Goal: Check status: Check status

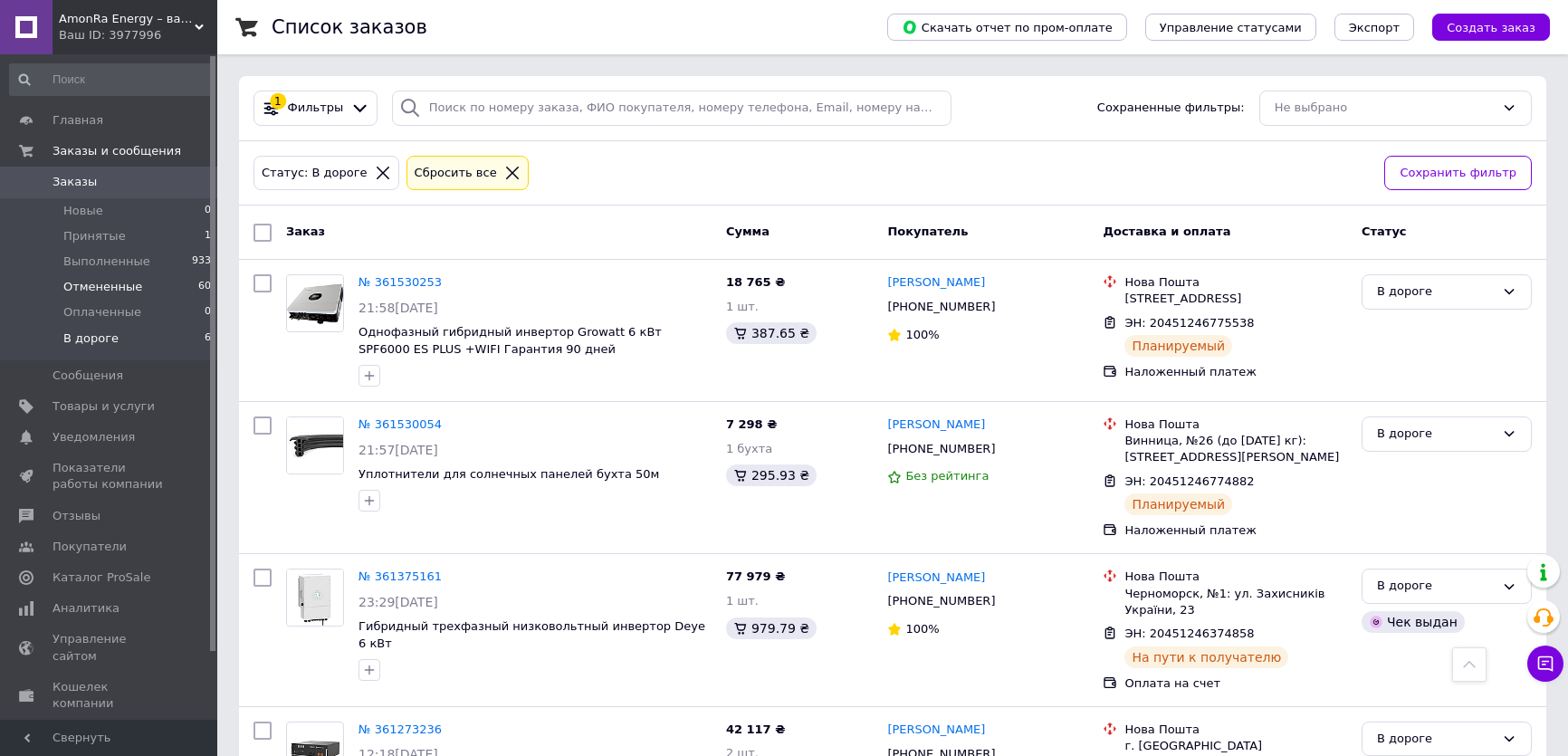
scroll to position [425, 0]
click at [161, 235] on li "Принятые 1" at bounding box center [111, 236] width 222 height 26
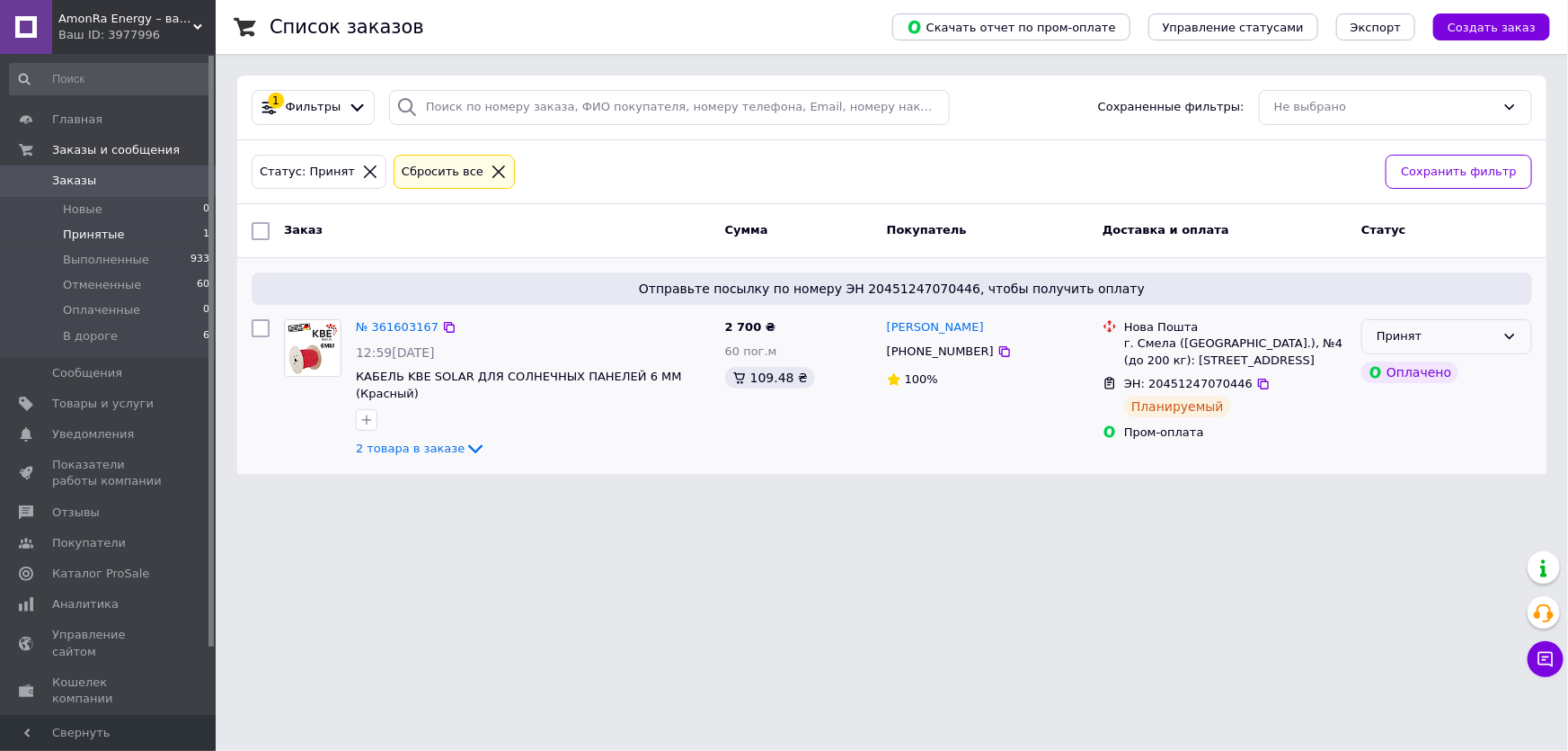
click at [1417, 327] on div "Принят" at bounding box center [1435, 337] width 119 height 19
click at [1408, 475] on li "В дороге" at bounding box center [1447, 472] width 169 height 33
click at [122, 340] on li "В дороге 6" at bounding box center [110, 340] width 220 height 34
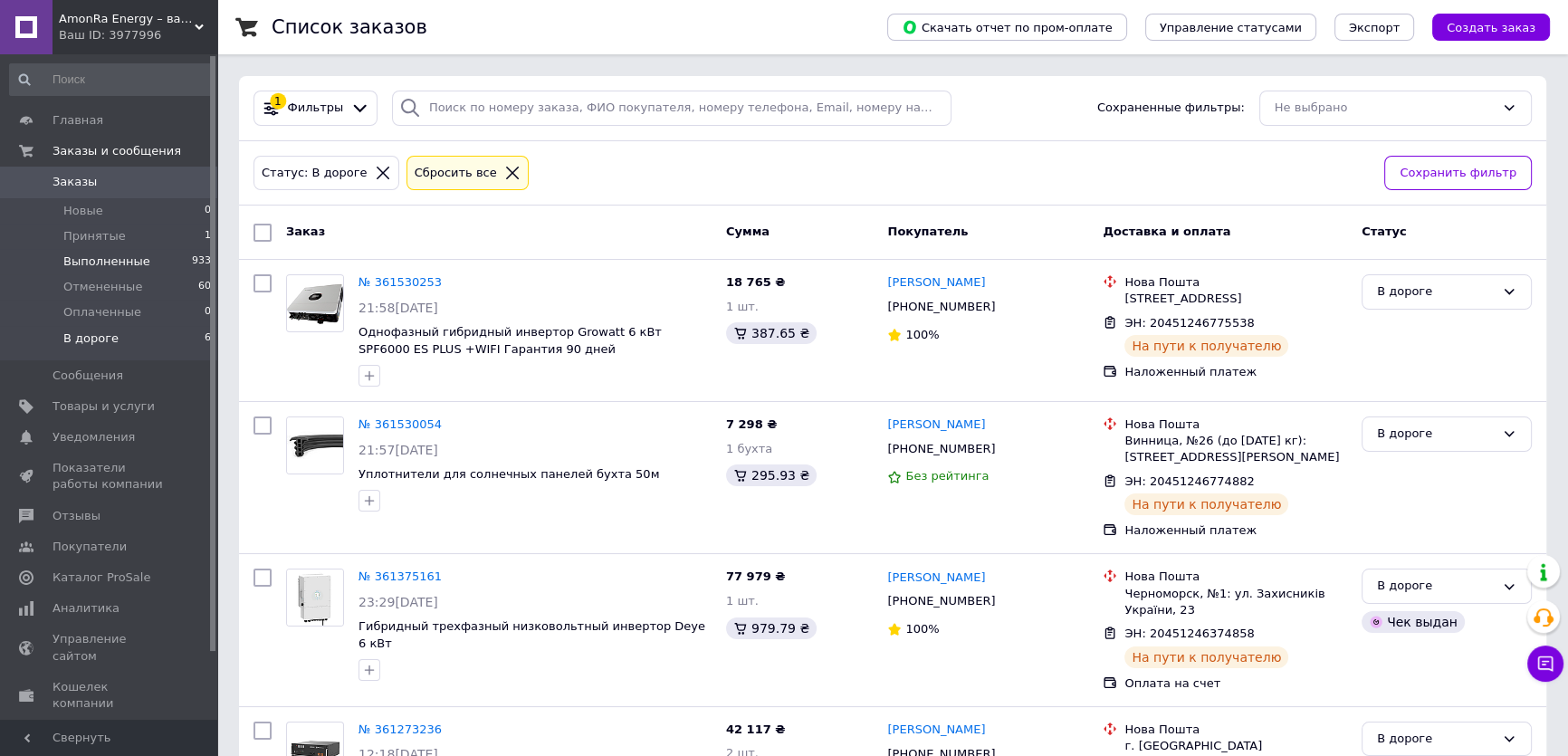
click at [155, 263] on li "Выполненные 933" at bounding box center [111, 262] width 222 height 26
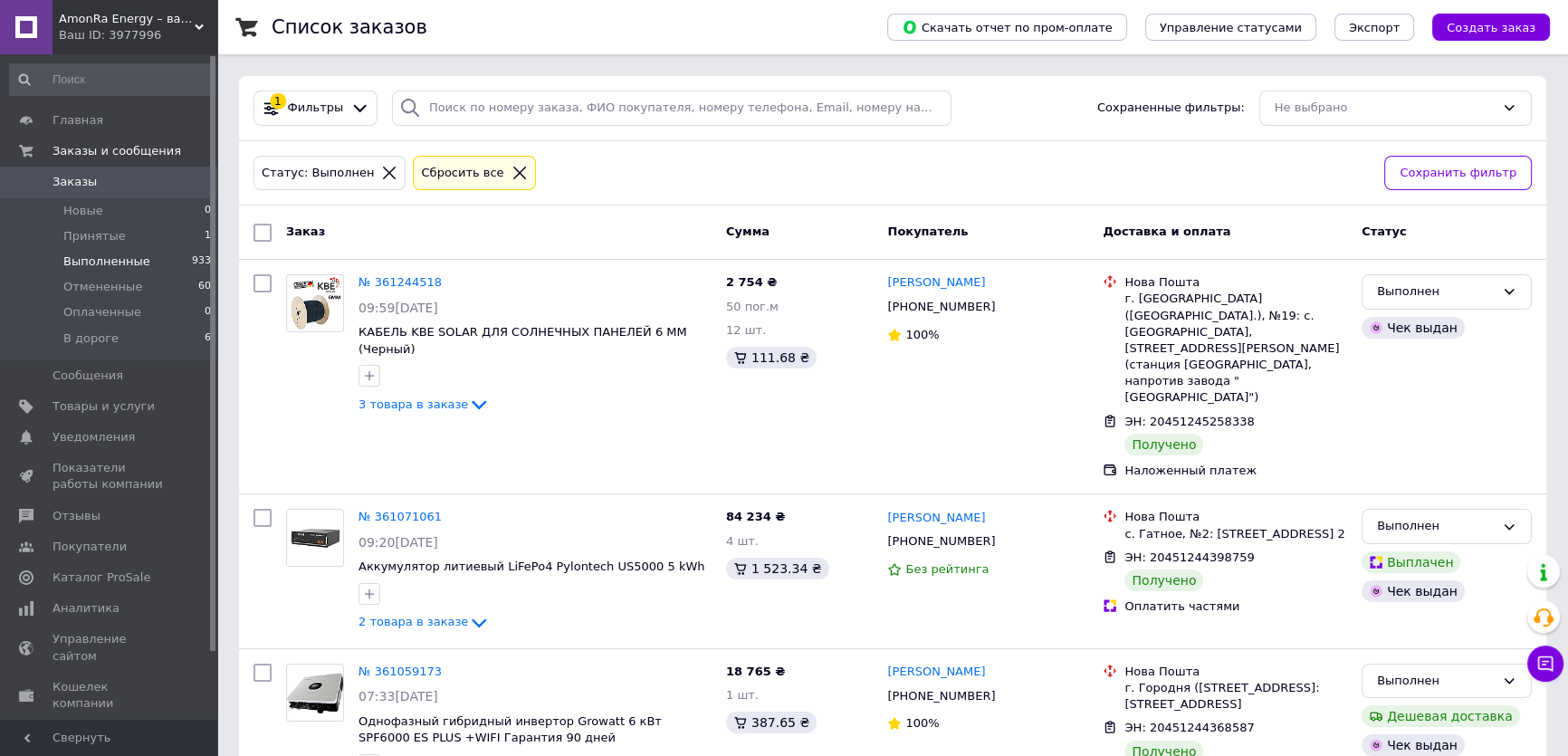
click at [96, 182] on span "Заказы" at bounding box center [110, 181] width 115 height 16
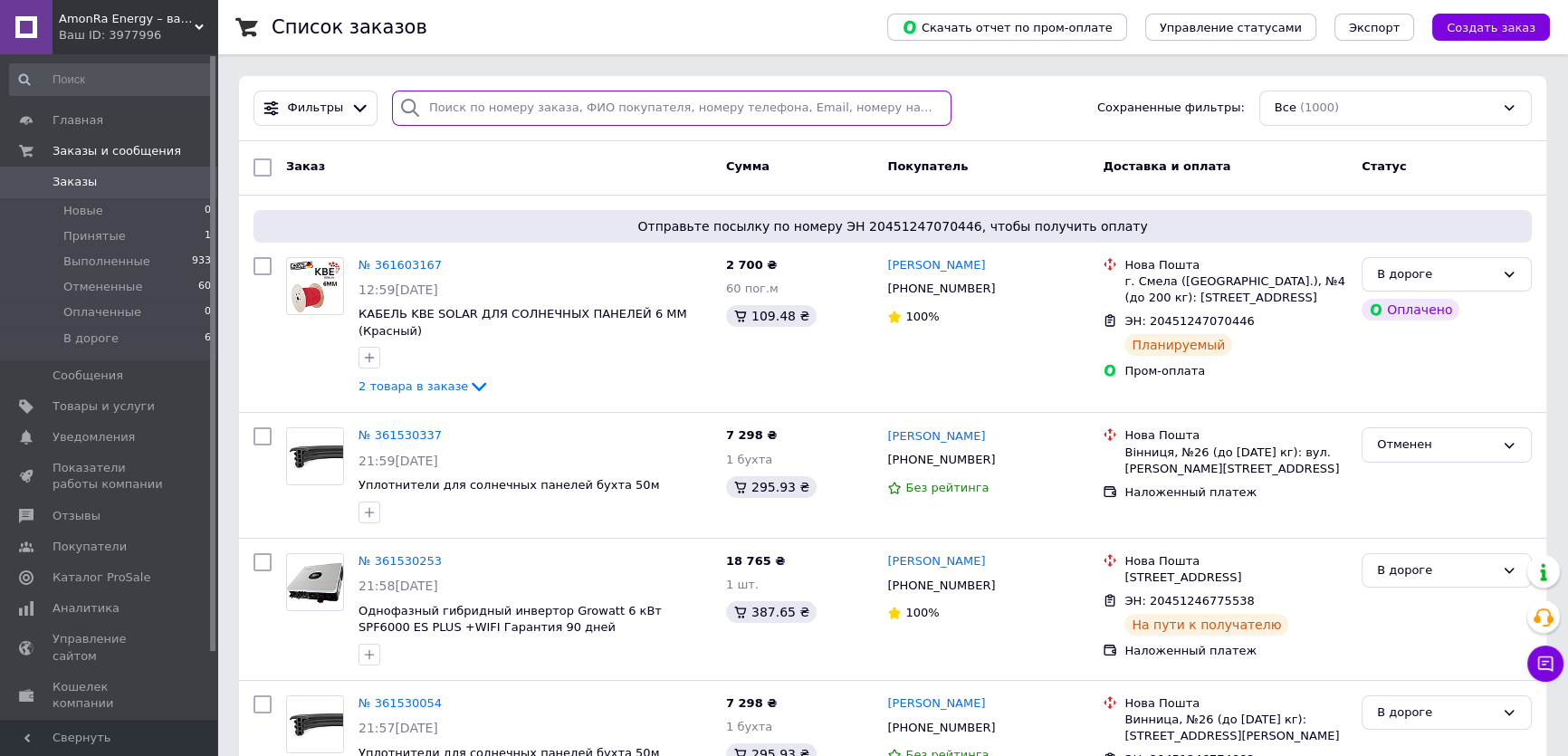
click at [481, 105] on input "search" at bounding box center [671, 108] width 561 height 35
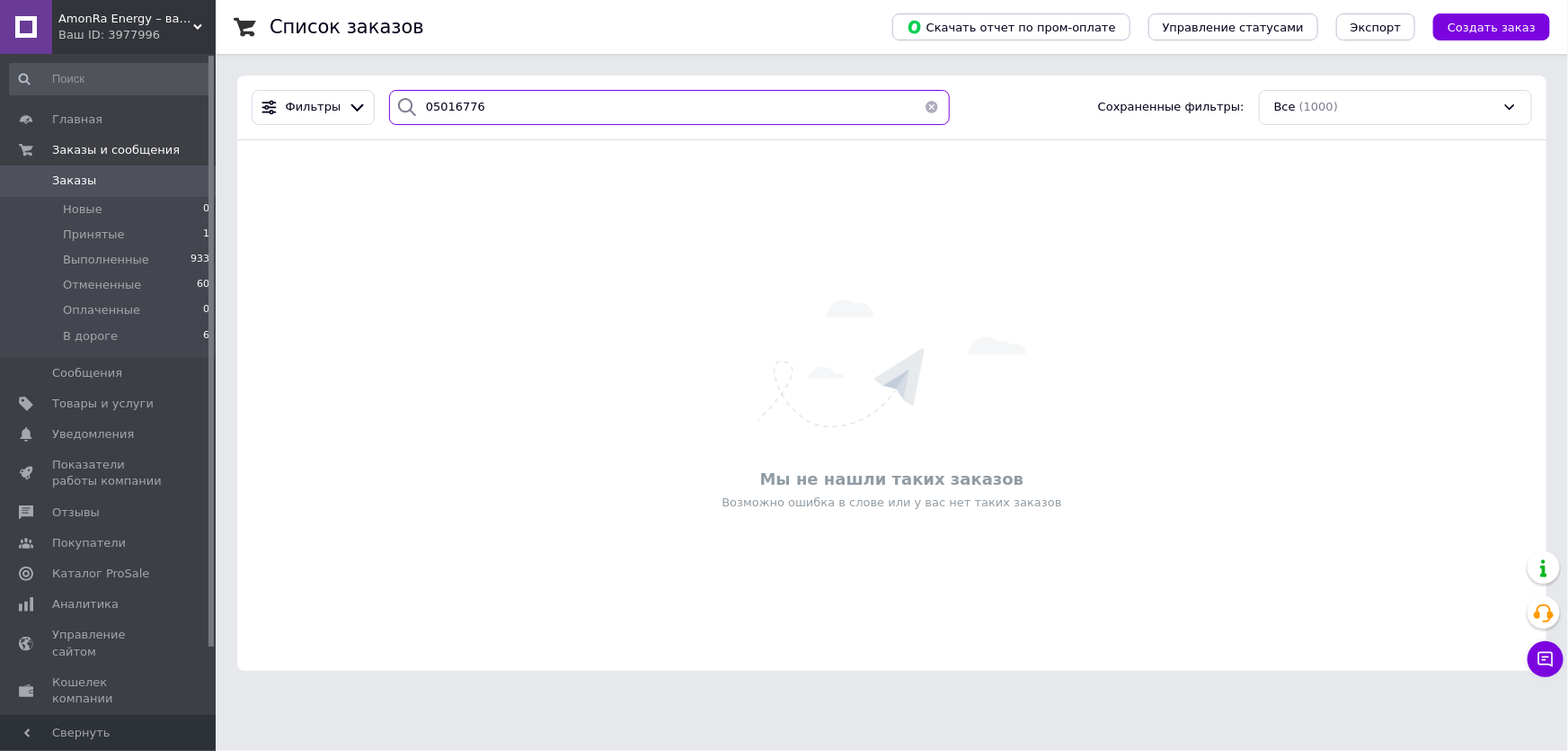
drag, startPoint x: 423, startPoint y: 106, endPoint x: 476, endPoint y: 107, distance: 53.0
click at [476, 107] on input "05016776" at bounding box center [669, 107] width 561 height 35
type input "0953137050"
click at [135, 190] on link "Заказы 0" at bounding box center [110, 180] width 220 height 30
